Goal: Find specific page/section: Find specific page/section

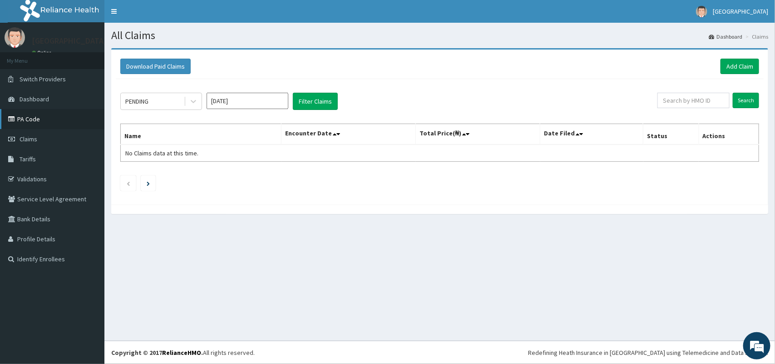
click at [29, 126] on link "PA Code" at bounding box center [52, 119] width 104 height 20
